Goal: Navigation & Orientation: Find specific page/section

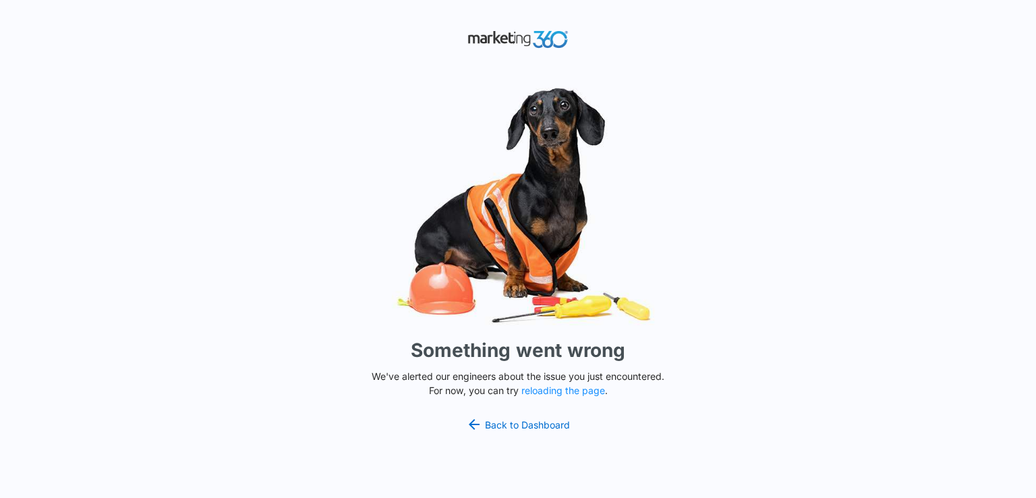
click at [502, 38] on img at bounding box center [517, 40] width 101 height 24
click at [568, 389] on button "reloading the page" at bounding box center [563, 390] width 84 height 11
click at [537, 430] on link "Back to Dashboard" at bounding box center [518, 424] width 104 height 16
